Goal: Task Accomplishment & Management: Use online tool/utility

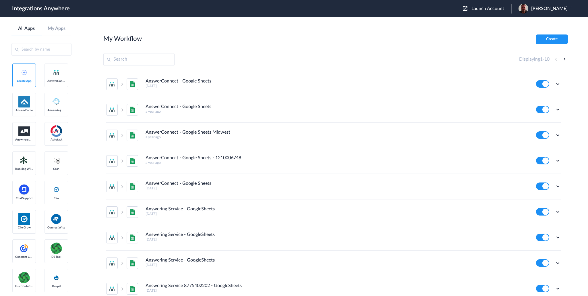
click at [499, 7] on span "Launch Account" at bounding box center [487, 8] width 33 height 5
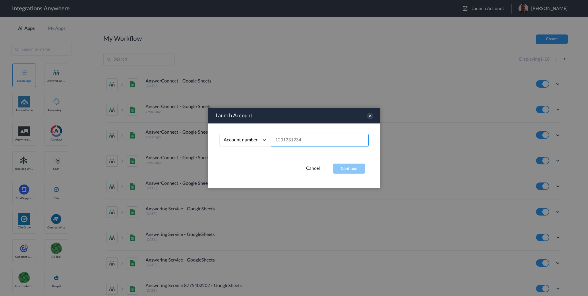
click at [284, 137] on input "text" at bounding box center [320, 140] width 98 height 13
paste input "1210008213"
click at [347, 169] on button "Continue" at bounding box center [349, 169] width 32 height 10
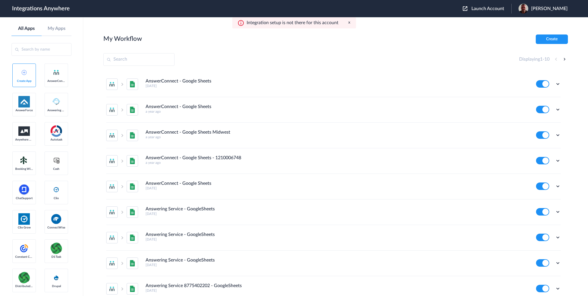
click at [501, 9] on span "Launch Account" at bounding box center [487, 8] width 33 height 5
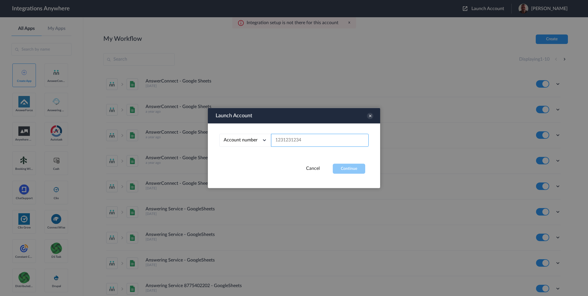
click at [295, 140] on input "text" at bounding box center [320, 140] width 98 height 13
paste input "1210008213"
type input "1210008213"
click at [342, 167] on button "Continue" at bounding box center [349, 169] width 32 height 10
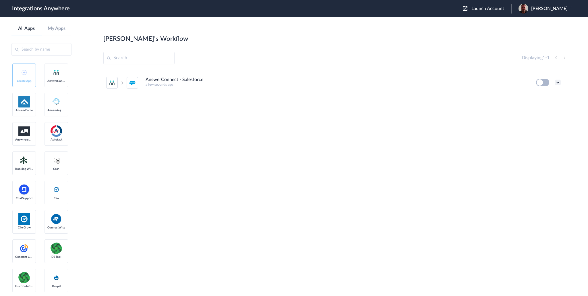
click at [559, 84] on icon at bounding box center [558, 83] width 6 height 6
click at [548, 93] on li "Edit" at bounding box center [541, 95] width 37 height 11
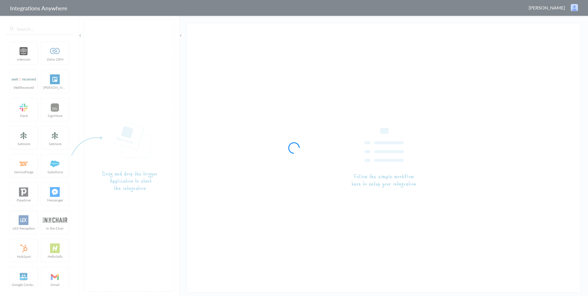
type input "AnswerConnect - Salesforce"
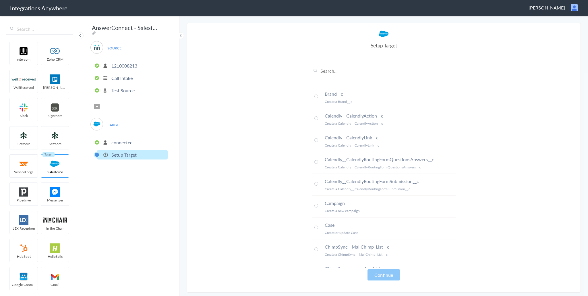
scroll to position [50, 0]
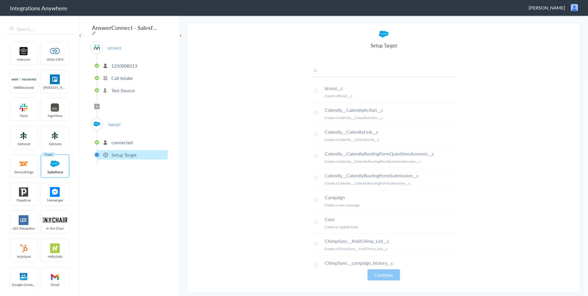
click at [338, 71] on input "text" at bounding box center [384, 71] width 144 height 9
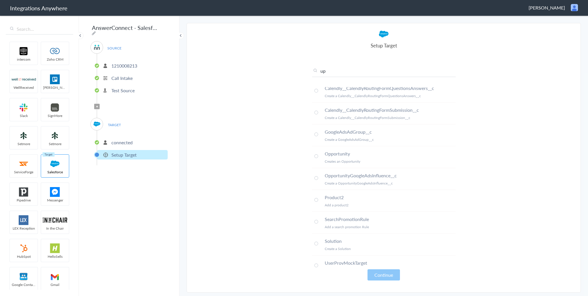
scroll to position [0, 0]
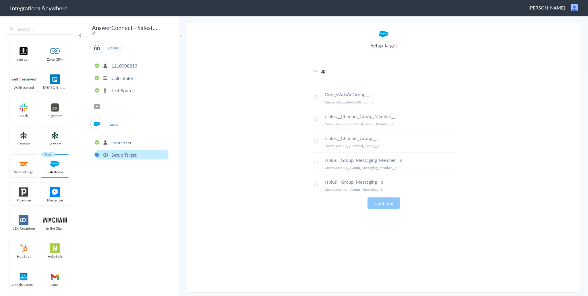
type input "u"
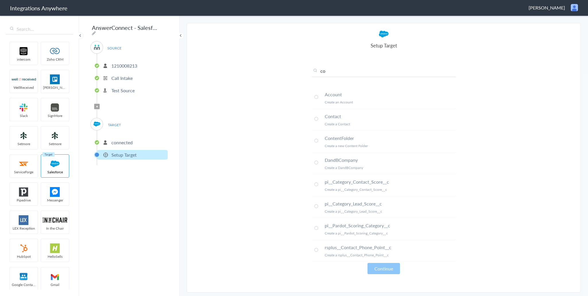
drag, startPoint x: 329, startPoint y: 73, endPoint x: 318, endPoint y: 72, distance: 11.0
click at [318, 72] on input "co" at bounding box center [384, 71] width 144 height 9
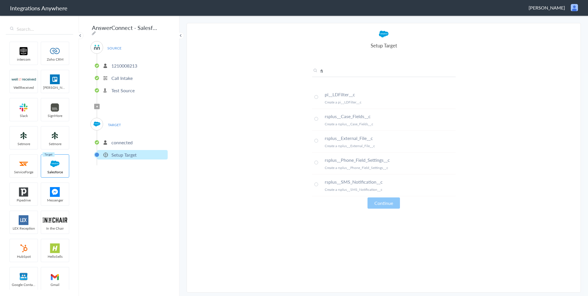
type input "f"
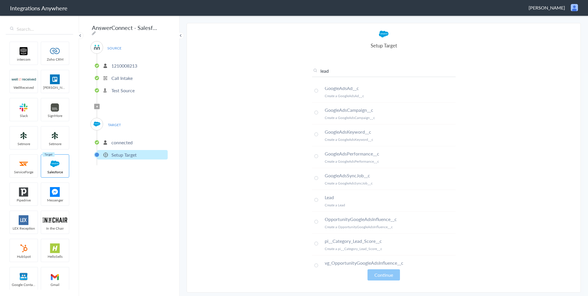
scroll to position [24, 0]
type input "lead"
click at [316, 203] on span at bounding box center [316, 204] width 4 height 4
click at [377, 278] on button "Continue" at bounding box center [383, 274] width 32 height 11
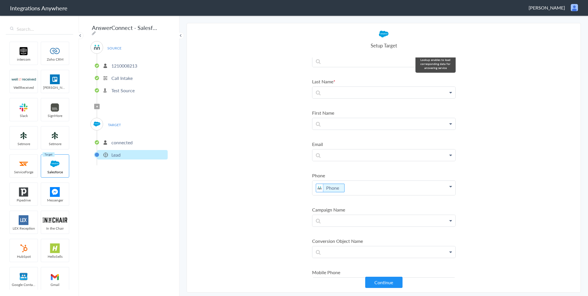
scroll to position [0, 0]
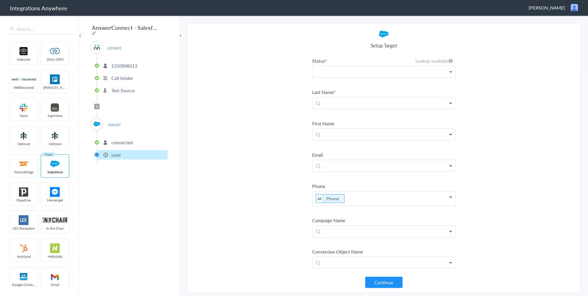
click at [400, 74] on p at bounding box center [383, 71] width 143 height 11
click at [410, 86] on link "Salesforce" at bounding box center [383, 88] width 143 height 13
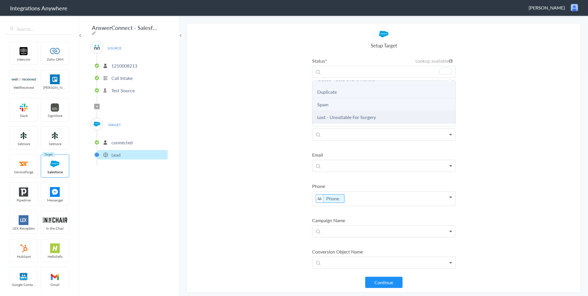
scroll to position [209, 0]
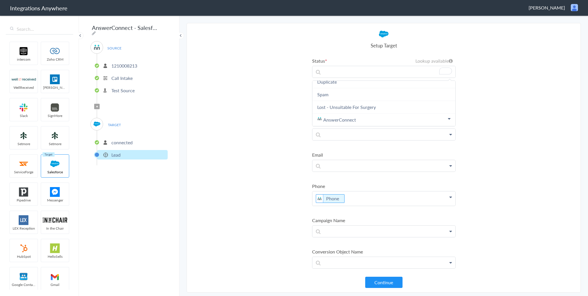
click at [127, 140] on p "connected" at bounding box center [121, 142] width 21 height 7
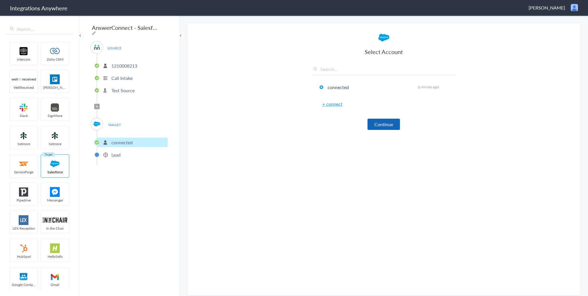
click at [386, 121] on button "Continue" at bounding box center [383, 124] width 32 height 11
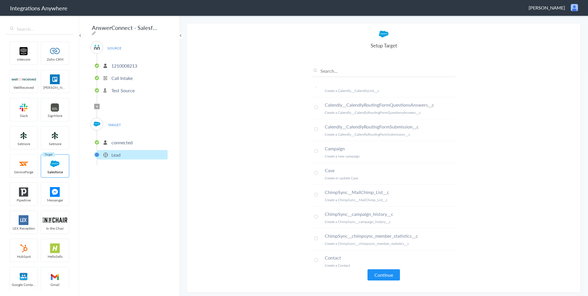
scroll to position [98, 0]
click at [315, 173] on span at bounding box center [316, 174] width 4 height 4
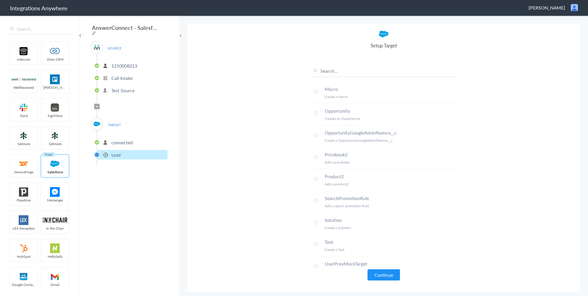
scroll to position [531, 0]
click at [338, 72] on input "text" at bounding box center [384, 71] width 144 height 9
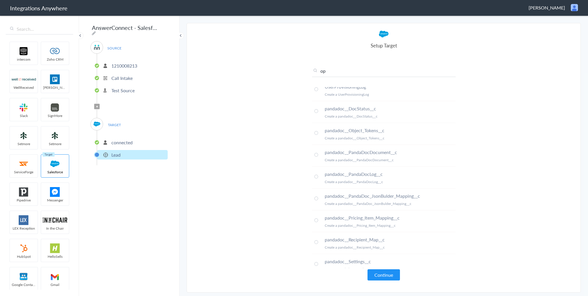
scroll to position [0, 0]
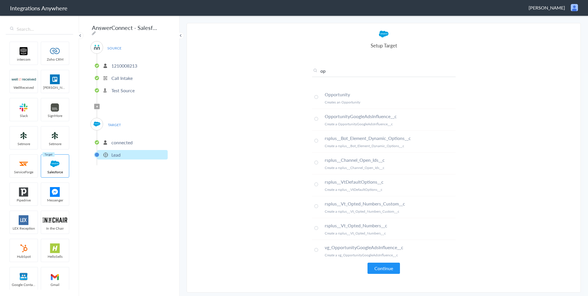
type input "o"
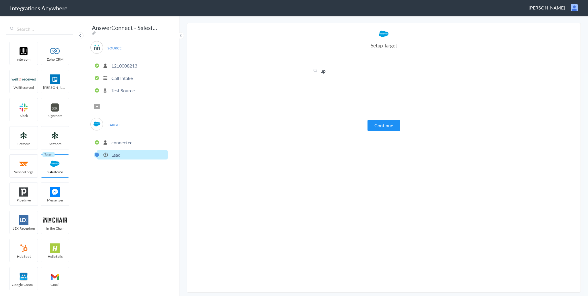
type input "u"
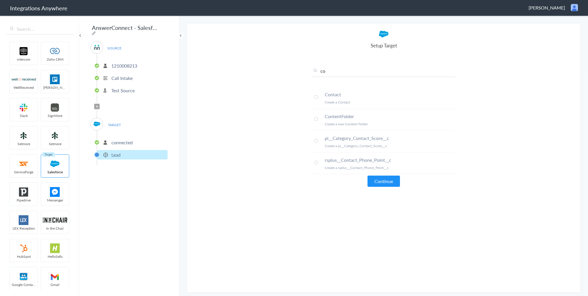
type input "c"
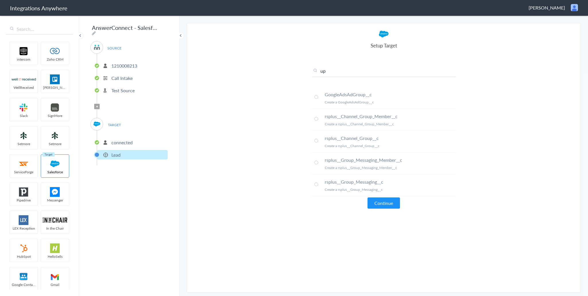
type input "u"
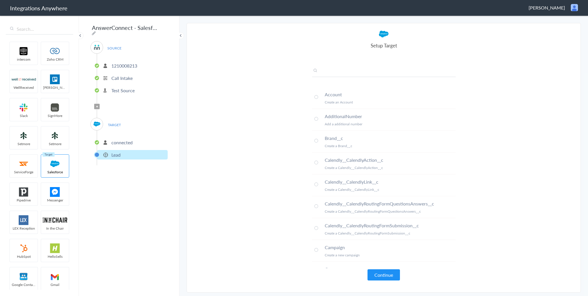
click at [347, 71] on input "text" at bounding box center [384, 71] width 144 height 9
type input "r"
